Goal: Communication & Community: Ask a question

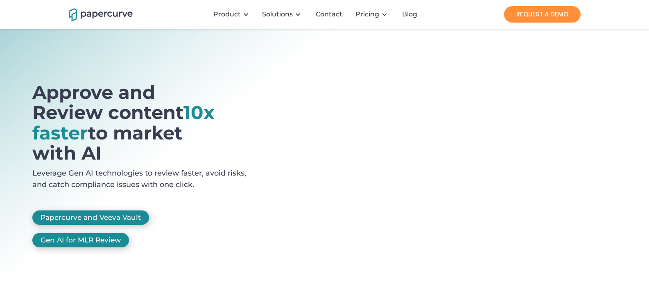
click at [309, 10] on link "Contact" at bounding box center [329, 14] width 41 height 8
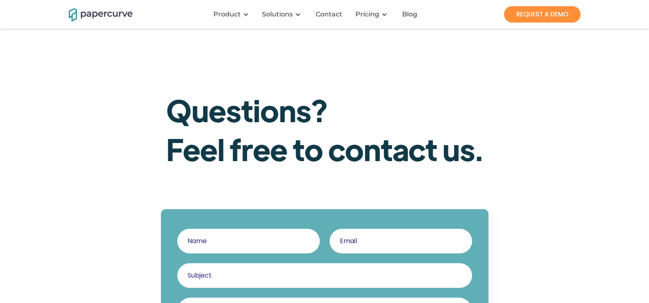
scroll to position [109, 0]
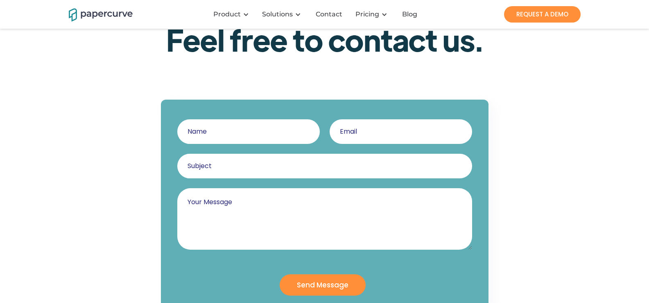
click at [250, 212] on textarea "Contact Us - Questions" at bounding box center [324, 218] width 295 height 61
paste textarea "Respond with stop to optout."
type textarea "Respond with stop to optout."
click at [253, 140] on input "Contact Us - Questions" at bounding box center [248, 131] width 143 height 25
click at [276, 217] on textarea "Respond with stop to optout." at bounding box center [324, 218] width 295 height 61
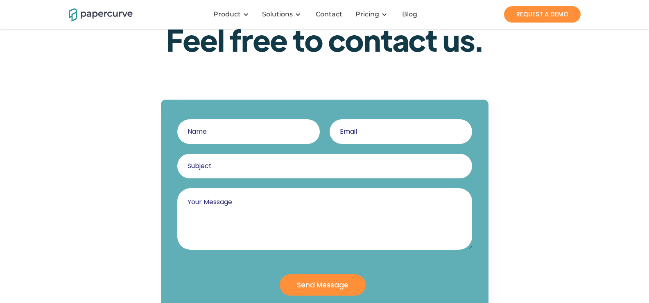
drag, startPoint x: 269, startPoint y: 214, endPoint x: 264, endPoint y: 207, distance: 9.4
click at [269, 214] on textarea "Contact Us - Questions" at bounding box center [324, 218] width 295 height 61
paste textarea "Wikipedia is considered to be the World’s most significant tool for reference m…"
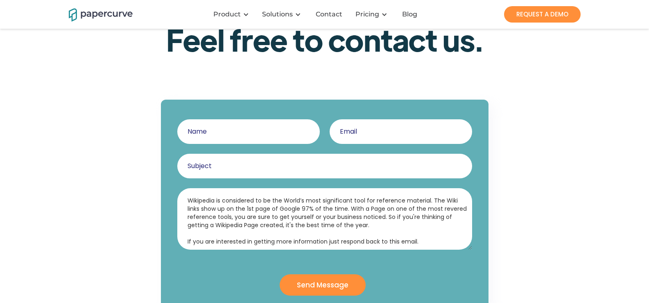
scroll to position [61, 0]
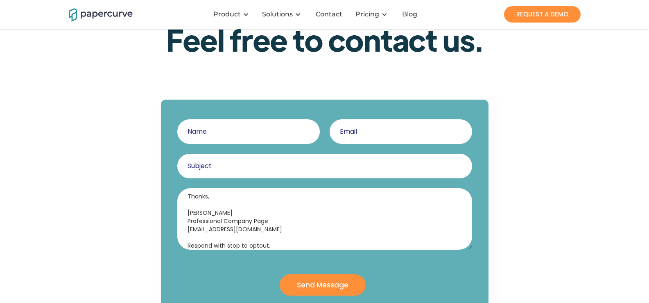
type textarea "Wikipedia is considered to be the World’s most significant tool for reference m…"
click at [238, 119] on input "Contact Us - Questions" at bounding box center [248, 131] width 143 height 25
type input "Lucy Howard"
click at [397, 141] on input "Contact Us - Questions" at bounding box center [401, 131] width 143 height 25
type input "lucyhoward@professionalcompanypages.com"
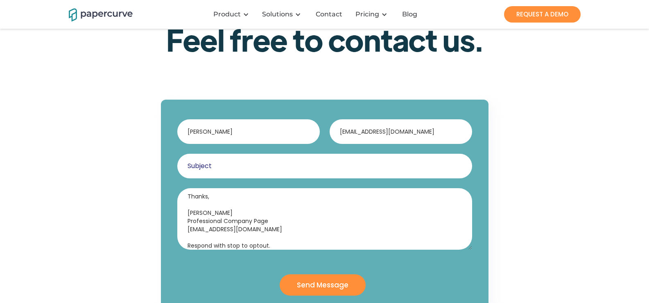
click at [277, 166] on input "Contact Us - Questions" at bounding box center [324, 166] width 295 height 25
drag, startPoint x: 272, startPoint y: 175, endPoint x: 270, endPoint y: 187, distance: 11.7
click at [272, 175] on input "Contact Us - Questions" at bounding box center [324, 166] width 295 height 25
paste input "Get A Wikipedia Page For Yourself Or For Your Company."
type input "Get A Wikipedia Page For Yourself Or For Your Company."
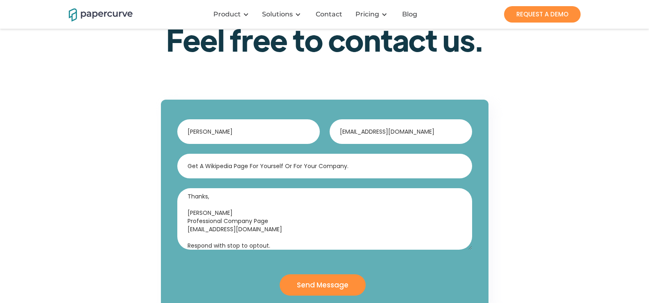
click at [285, 233] on textarea "Wikipedia is considered to be the World’s most significant tool for reference m…" at bounding box center [324, 218] width 295 height 61
click at [280, 274] on input "Send Message" at bounding box center [323, 284] width 86 height 21
type input "Please wait..."
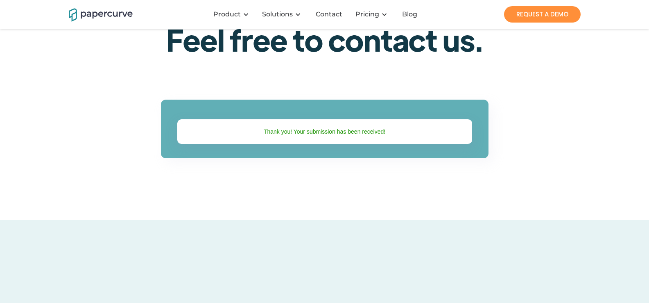
scroll to position [127, 0]
